Goal: Go to known website: Go to known website

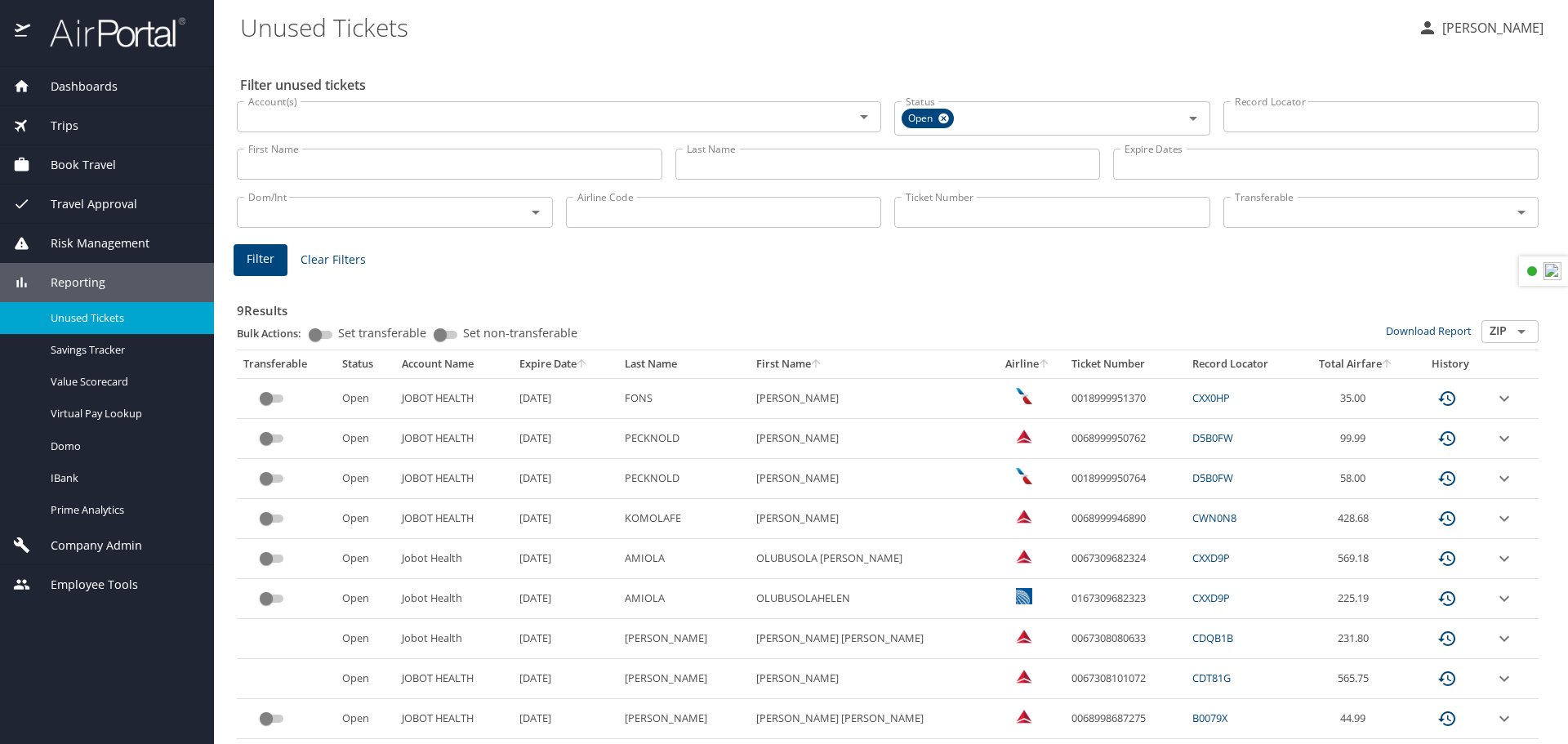
click at [87, 161] on span "Book Travel" at bounding box center [72, 165] width 86 height 18
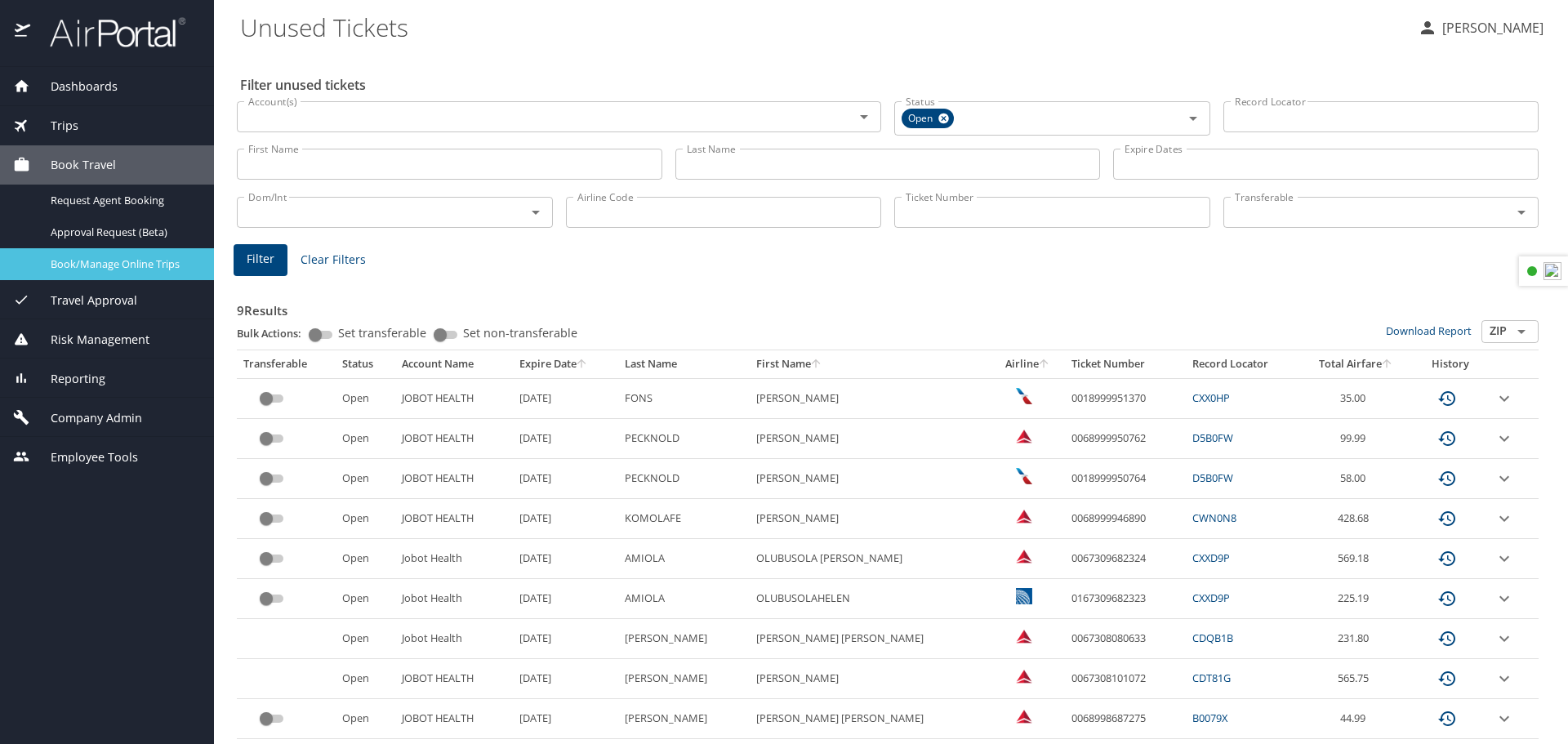
click at [107, 264] on span "Book/Manage Online Trips" at bounding box center [122, 264] width 144 height 16
